Goal: Check status: Check status

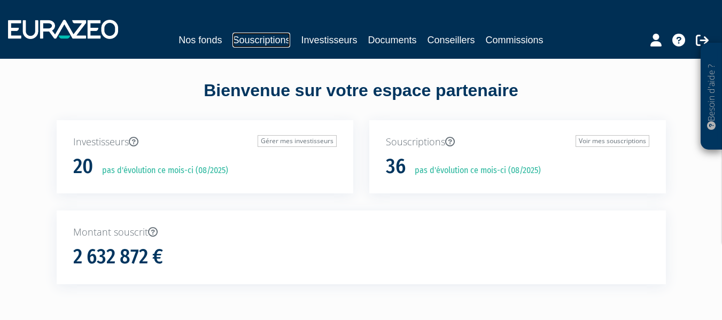
click at [271, 43] on link "Souscriptions" at bounding box center [262, 40] width 58 height 15
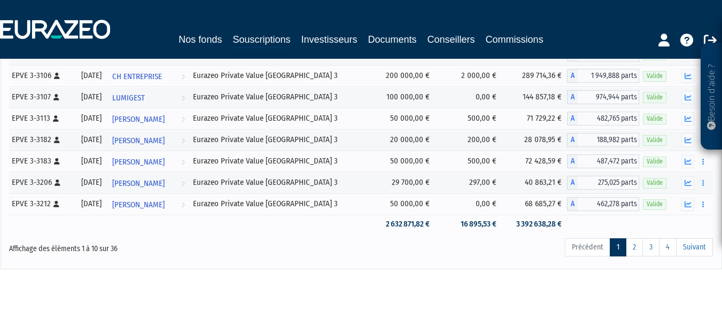
scroll to position [221, 0]
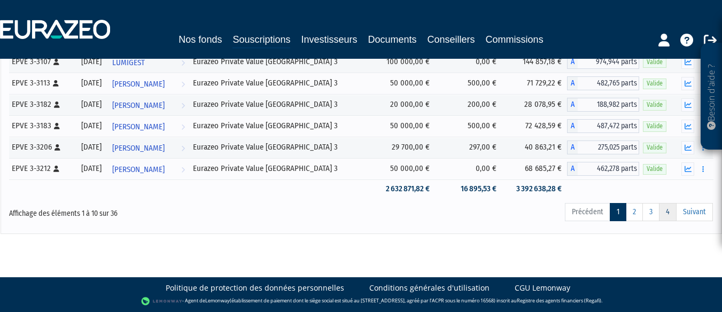
click at [669, 212] on link "4" at bounding box center [668, 212] width 18 height 18
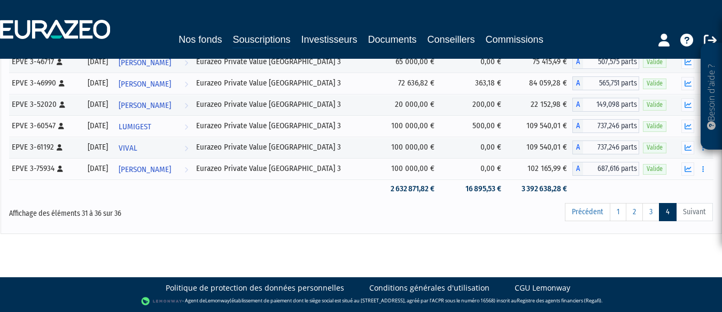
scroll to position [116, 0]
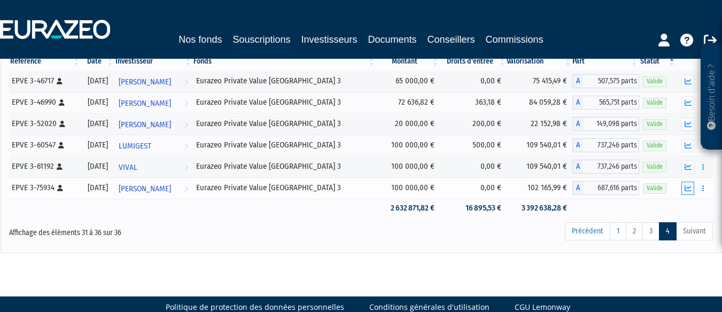
click at [688, 190] on icon "button" at bounding box center [688, 188] width 7 height 7
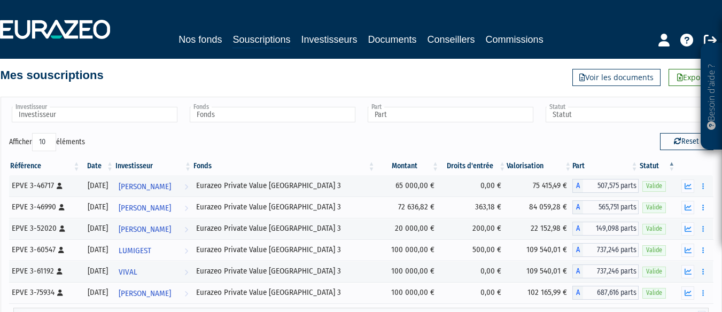
scroll to position [0, 0]
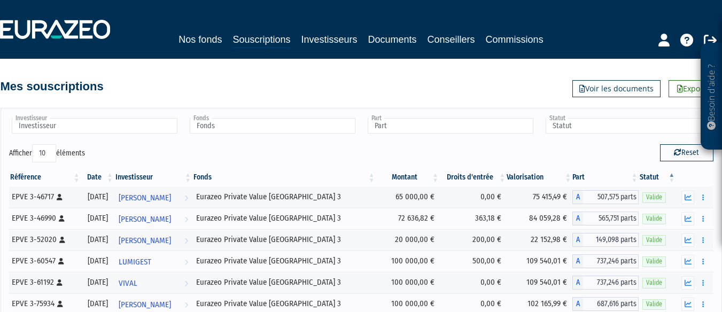
click at [459, 79] on div "Mes souscriptions Exporter Voir les documents" at bounding box center [362, 81] width 722 height 24
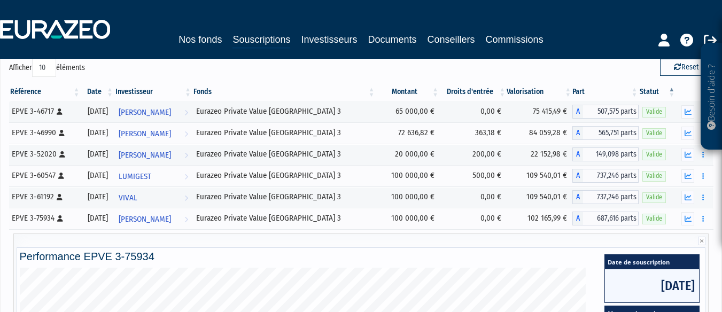
scroll to position [157, 0]
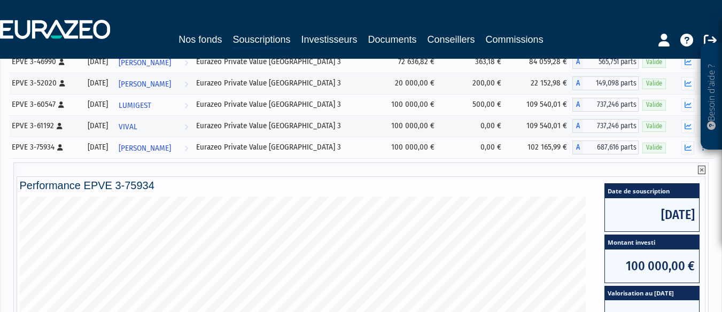
click at [701, 168] on icon at bounding box center [701, 170] width 7 height 9
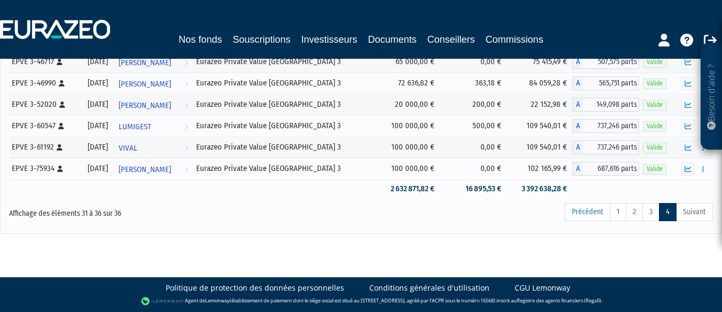
scroll to position [135, 0]
click at [651, 210] on link "3" at bounding box center [651, 212] width 17 height 18
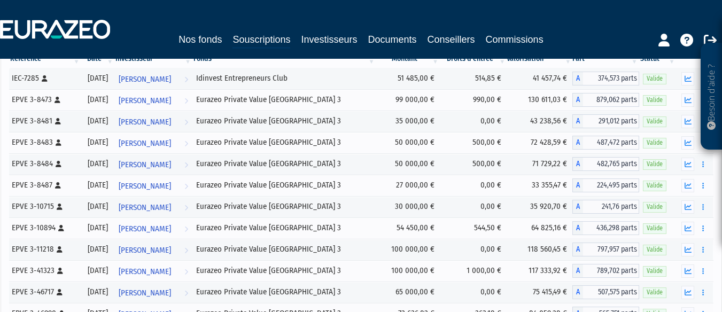
scroll to position [109, 0]
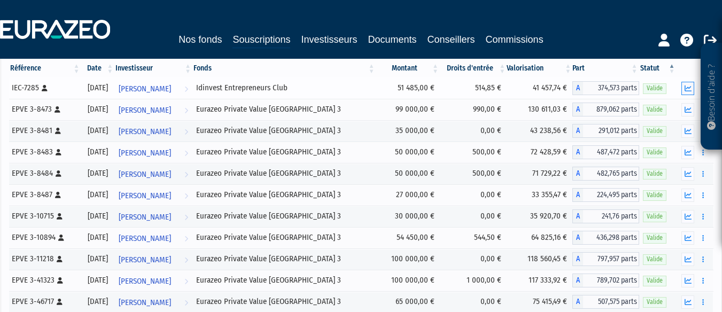
click at [689, 87] on icon "button" at bounding box center [688, 88] width 7 height 7
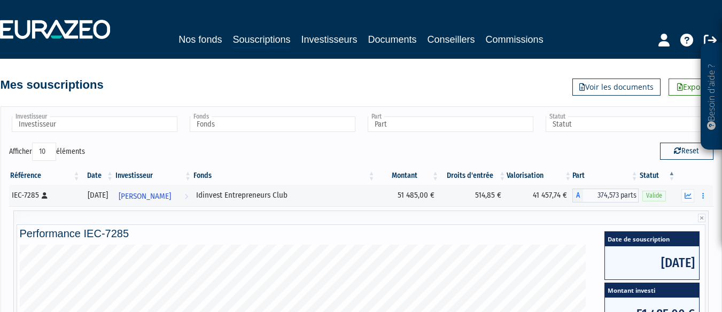
scroll to position [0, 0]
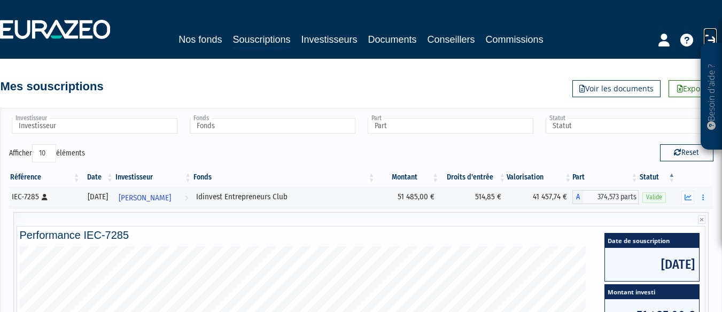
click at [711, 36] on icon at bounding box center [710, 40] width 13 height 13
